Goal: Information Seeking & Learning: Learn about a topic

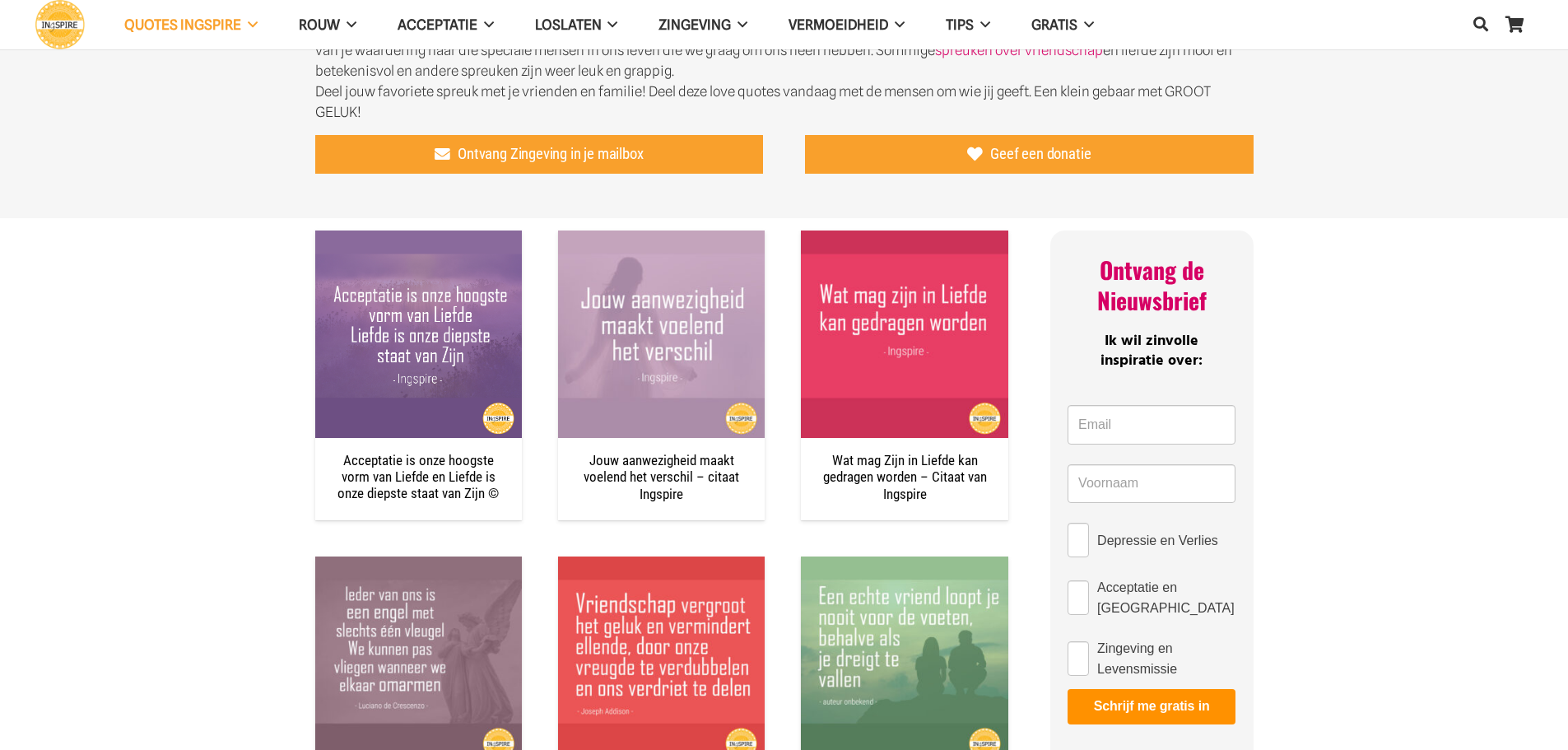
scroll to position [576, 0]
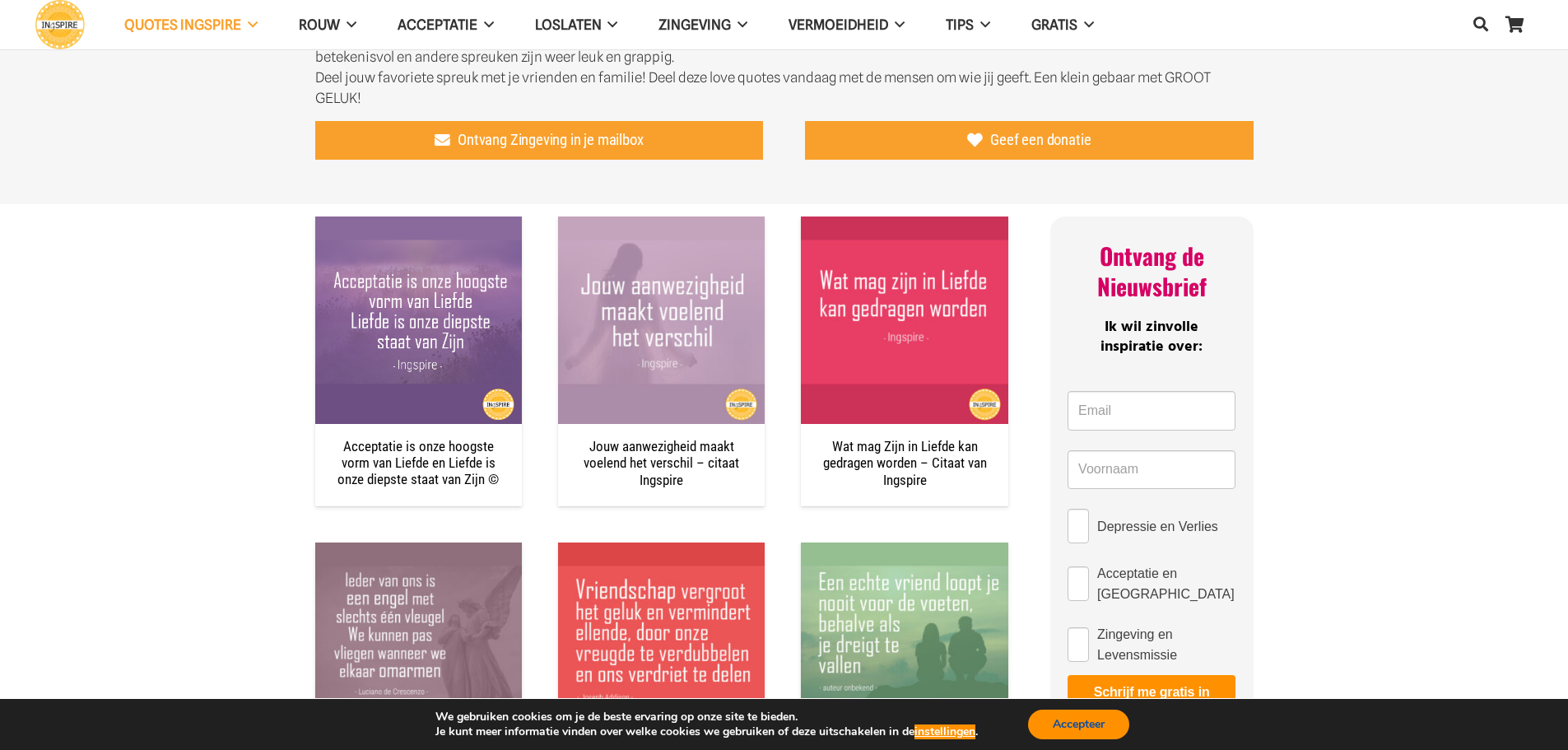
click at [1074, 724] on button "Accepteer" at bounding box center [1078, 725] width 101 height 30
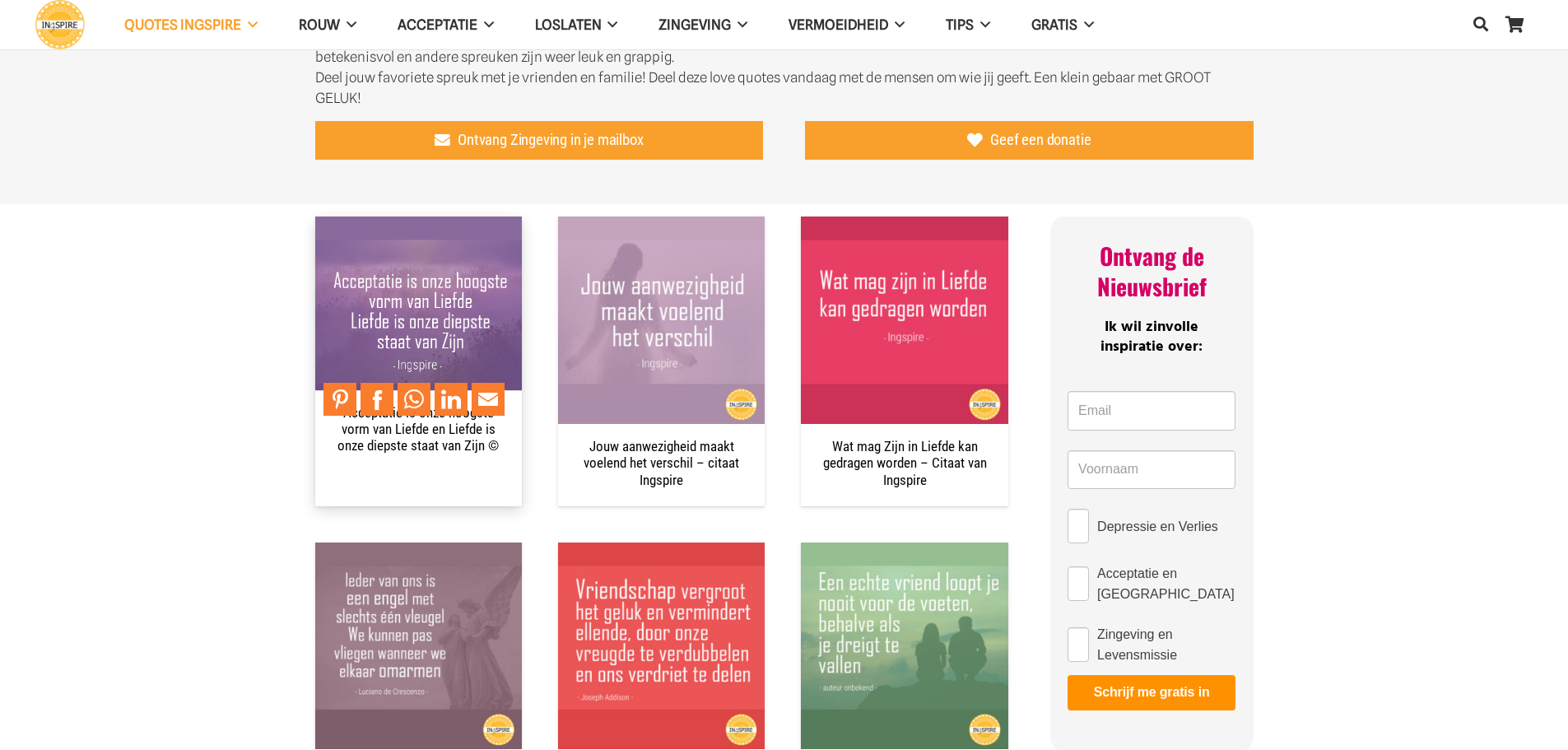
click at [440, 318] on img "Acceptatie is onze hoogste vorm van Liefde en Liefde is onze diepste staat van …" at bounding box center [418, 319] width 207 height 207
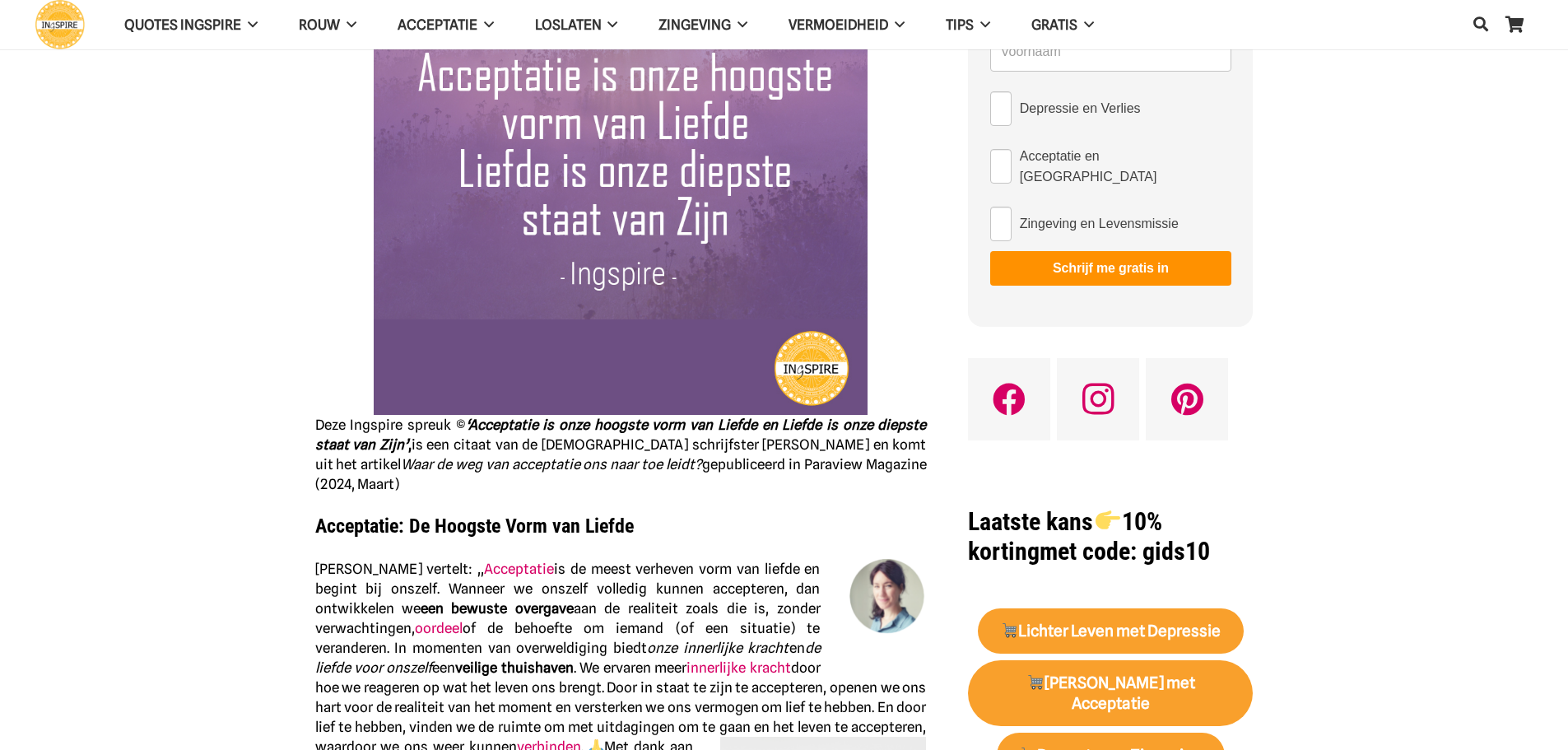
scroll to position [165, 0]
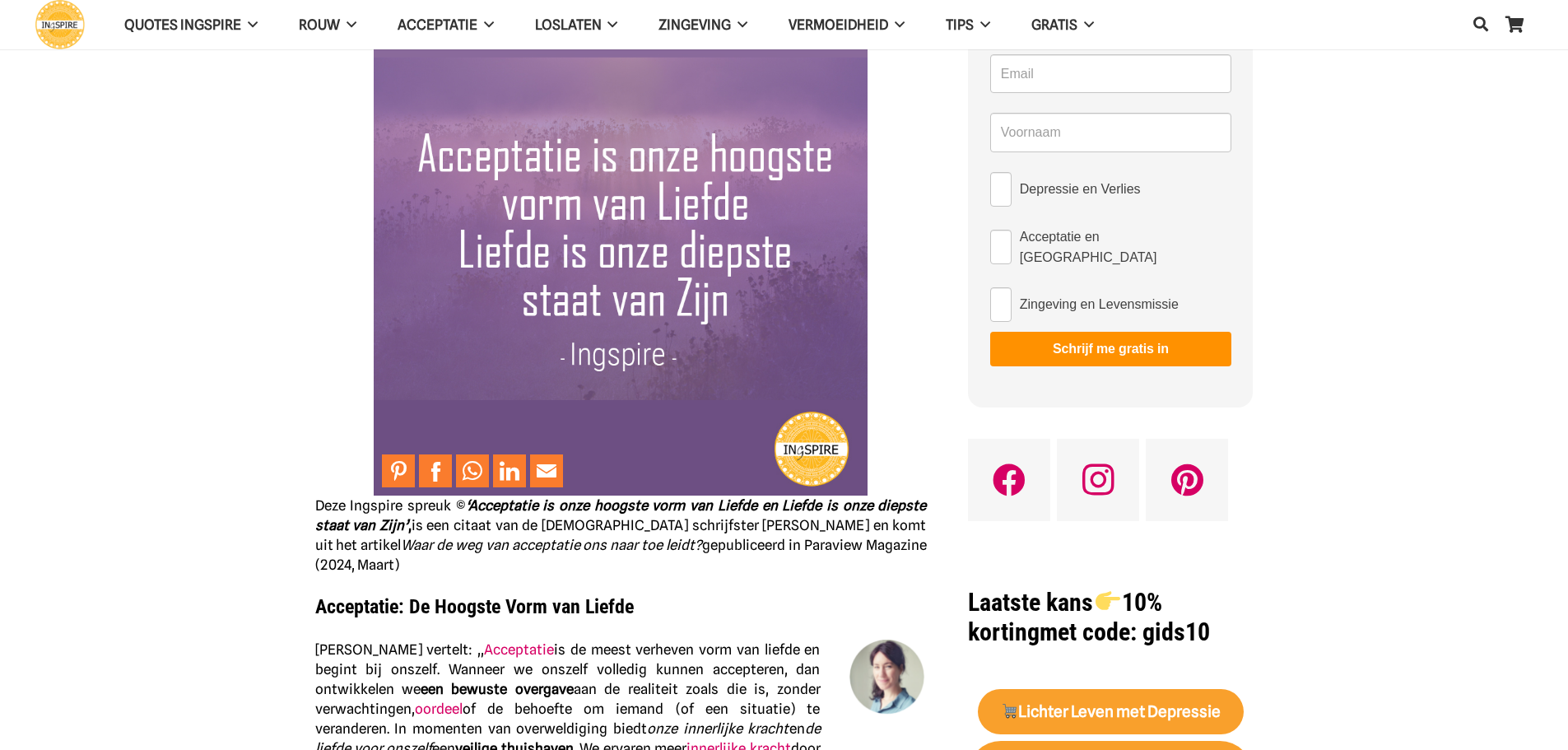
click at [637, 388] on img at bounding box center [621, 249] width 494 height 494
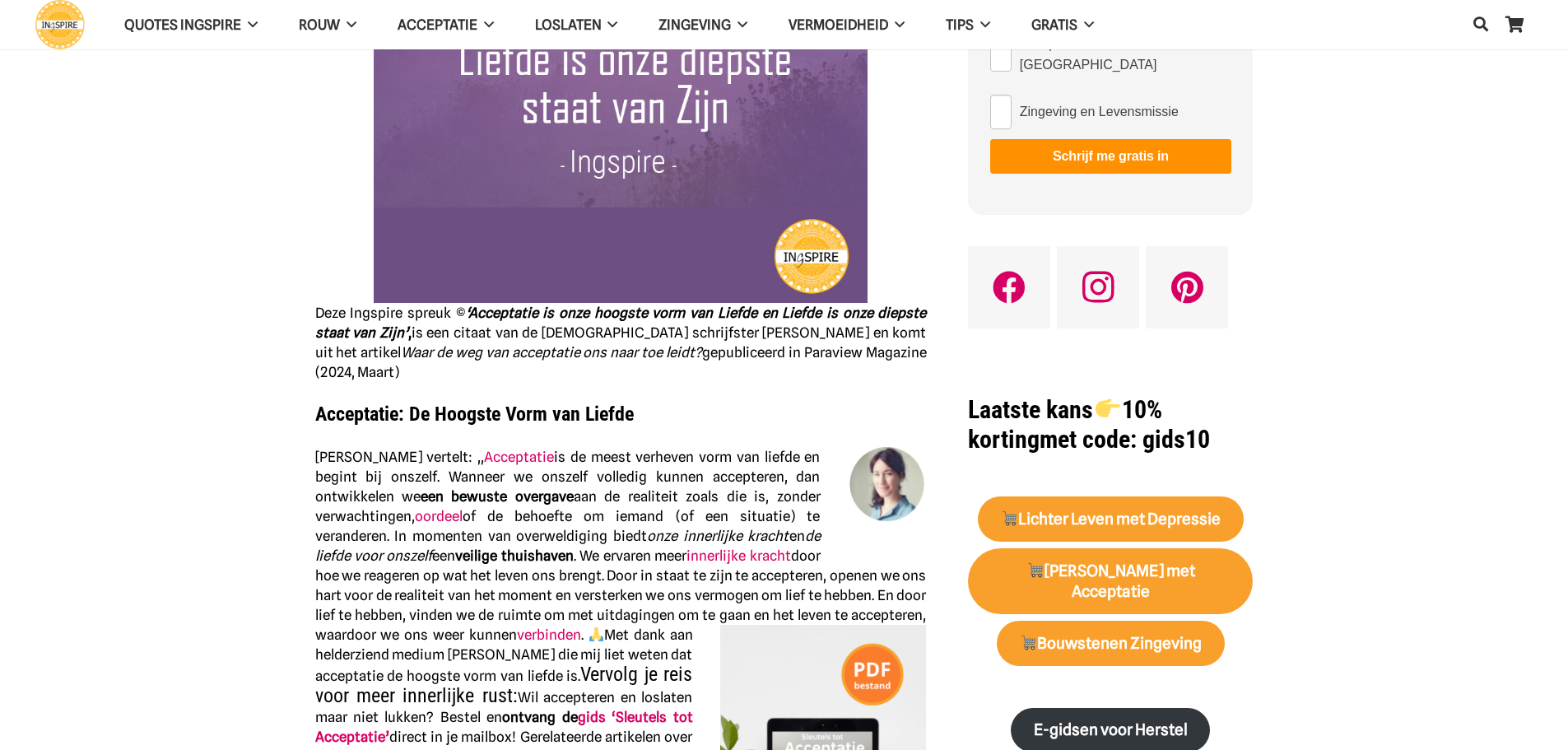
scroll to position [247, 0]
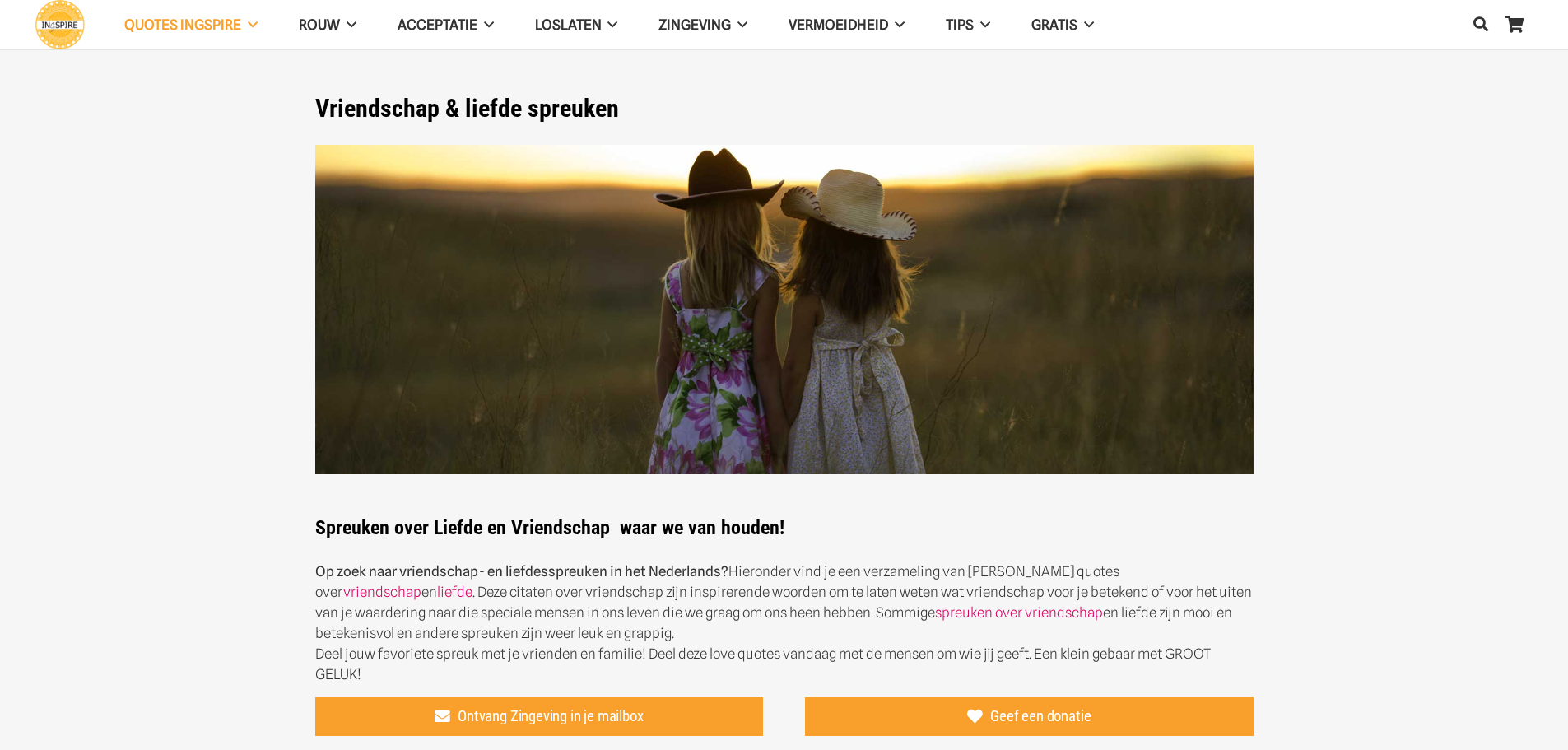
scroll to position [576, 0]
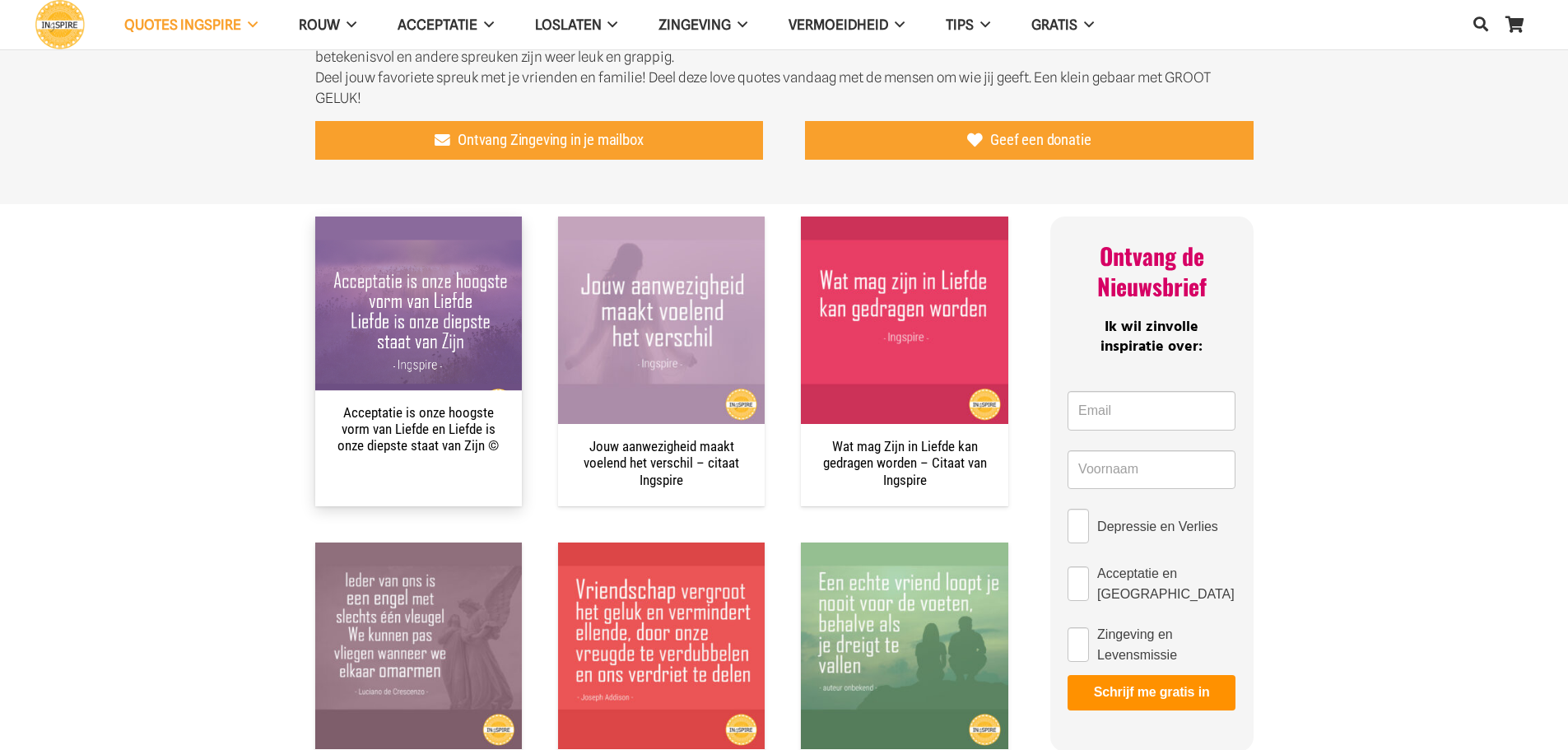
click at [395, 436] on link "Acceptatie is onze hoogste vorm van Liefde en Liefde is onze diepste staat van …" at bounding box center [418, 429] width 162 height 50
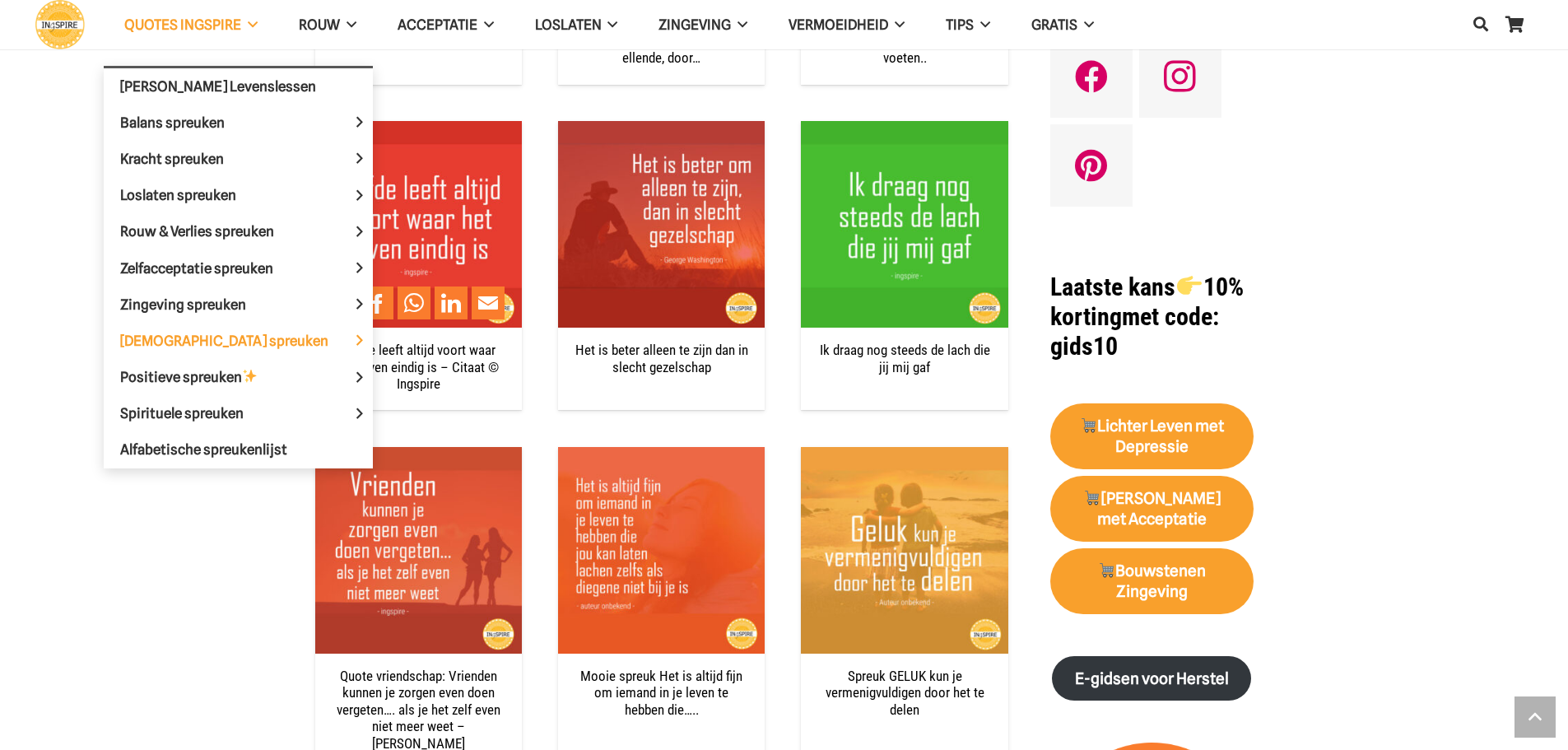
scroll to position [1317, 0]
